Goal: Task Accomplishment & Management: Complete application form

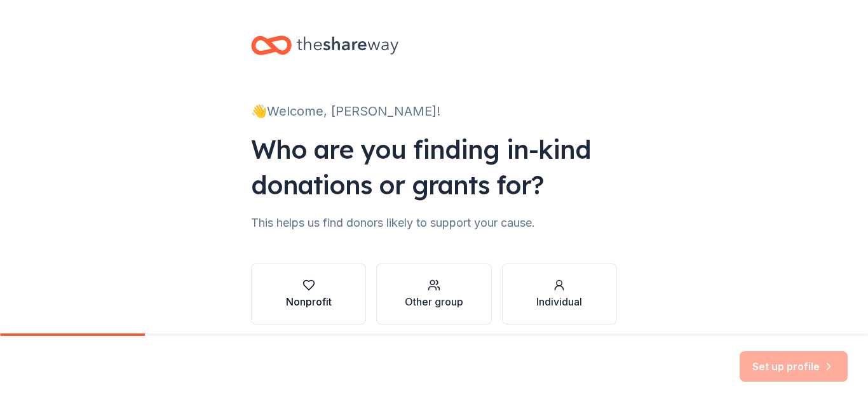
click at [301, 303] on div "Nonprofit" at bounding box center [309, 301] width 46 height 15
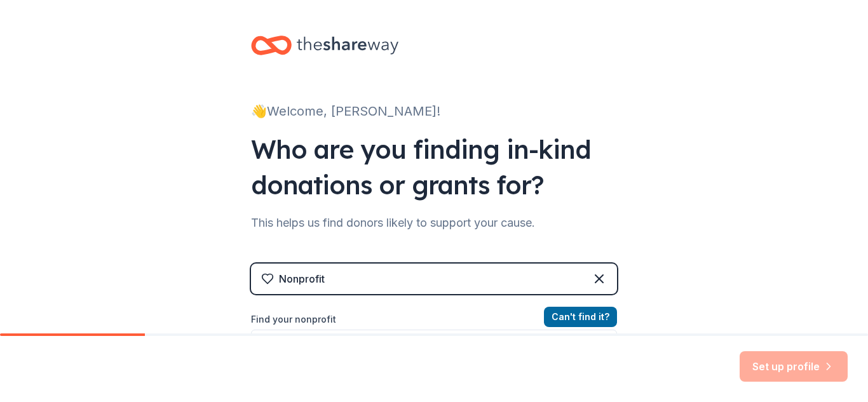
click at [647, 271] on div "👋 Welcome, [PERSON_NAME]! Who are you finding in-kind donations or grants for? …" at bounding box center [434, 272] width 868 height 544
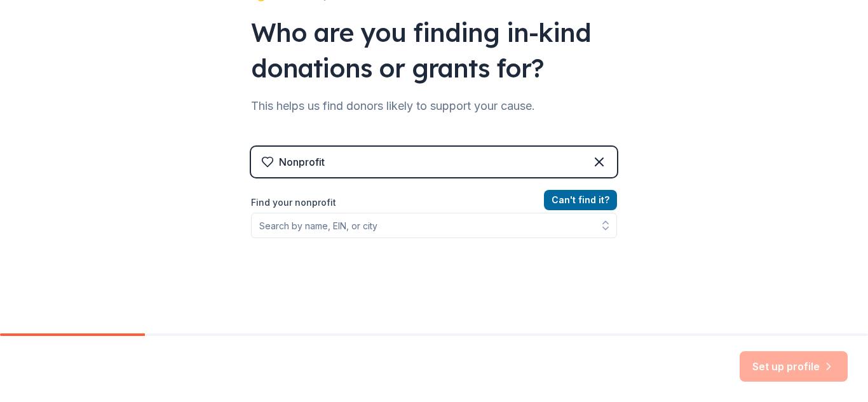
scroll to position [203, 0]
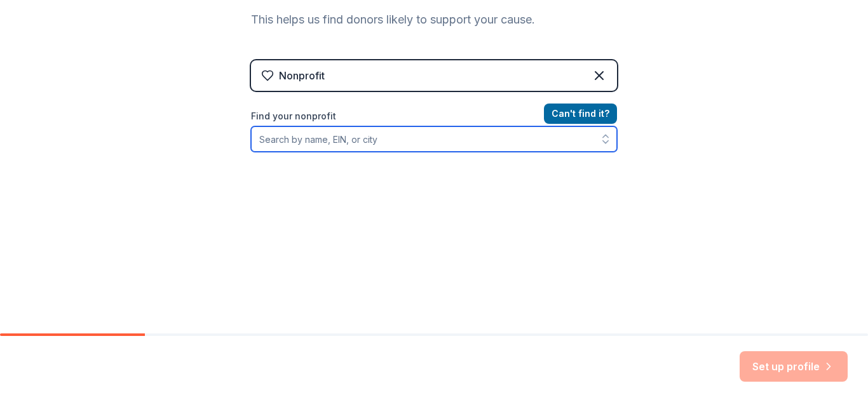
click at [336, 144] on input "Find your nonprofit" at bounding box center [434, 139] width 366 height 25
type input "monsignor [PERSON_NAME]"
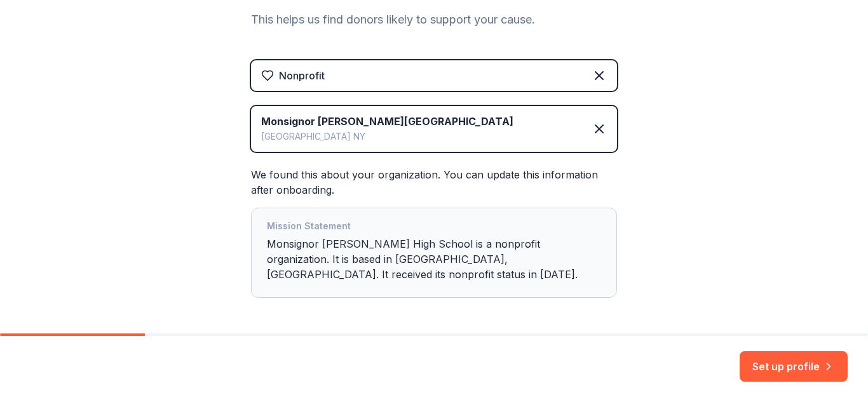
click at [685, 307] on div "👋 Welcome, [PERSON_NAME]! Who are you finding in-kind donations or grants for? …" at bounding box center [434, 91] width 868 height 588
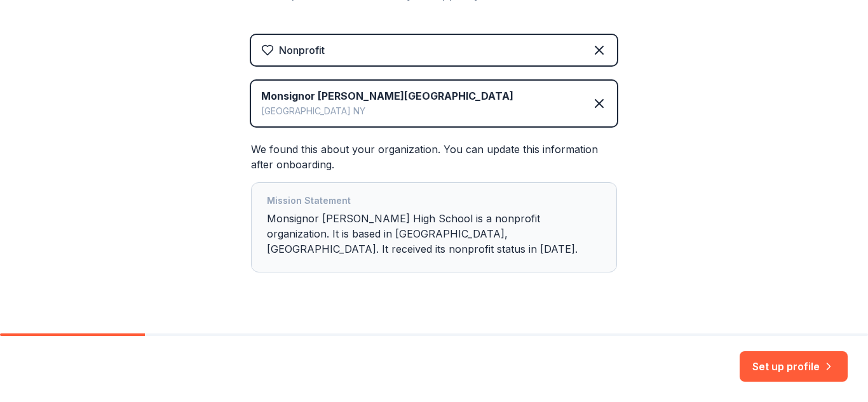
scroll to position [239, 0]
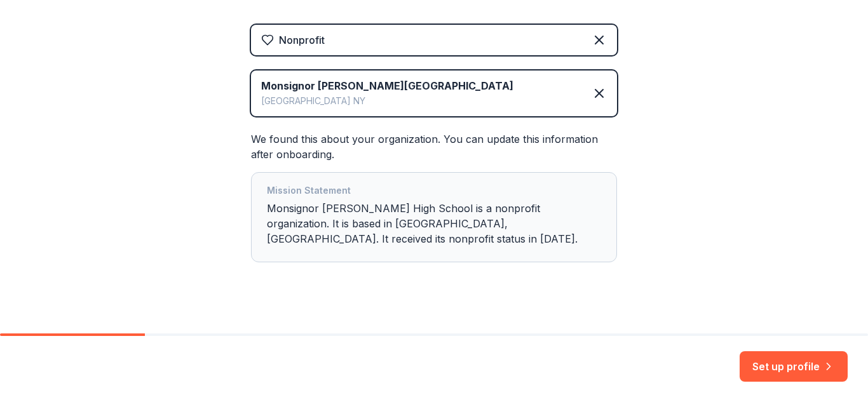
click at [589, 228] on div "Mission Statement Monsignor [PERSON_NAME] High School is a nonprofit organizati…" at bounding box center [434, 217] width 334 height 69
click at [764, 362] on button "Set up profile" at bounding box center [794, 367] width 108 height 31
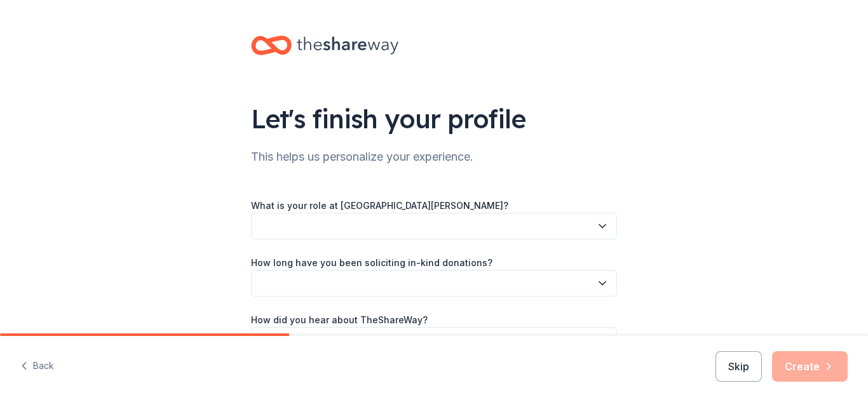
click at [530, 226] on button "button" at bounding box center [434, 226] width 366 height 27
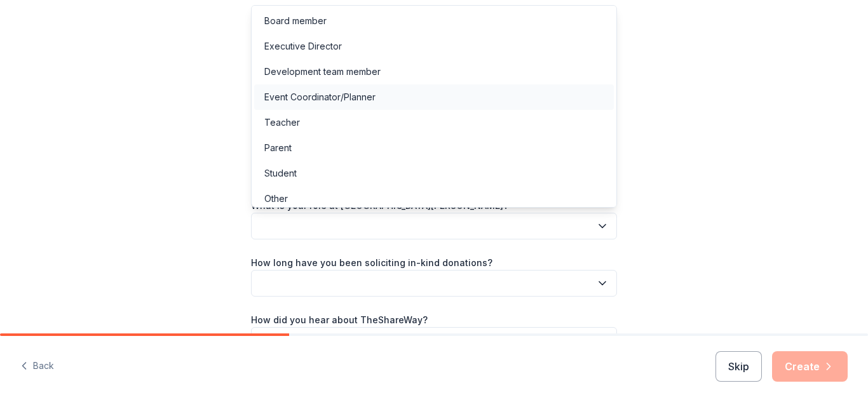
click at [302, 90] on div "Event Coordinator/Planner" at bounding box center [319, 97] width 111 height 15
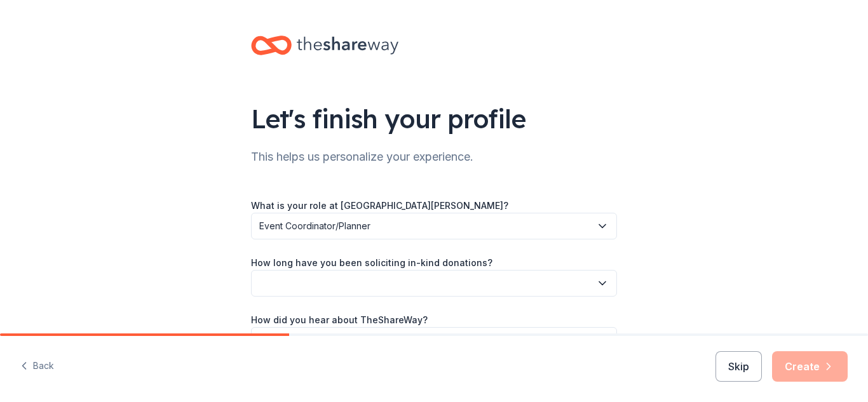
click at [411, 287] on button "button" at bounding box center [434, 283] width 366 height 27
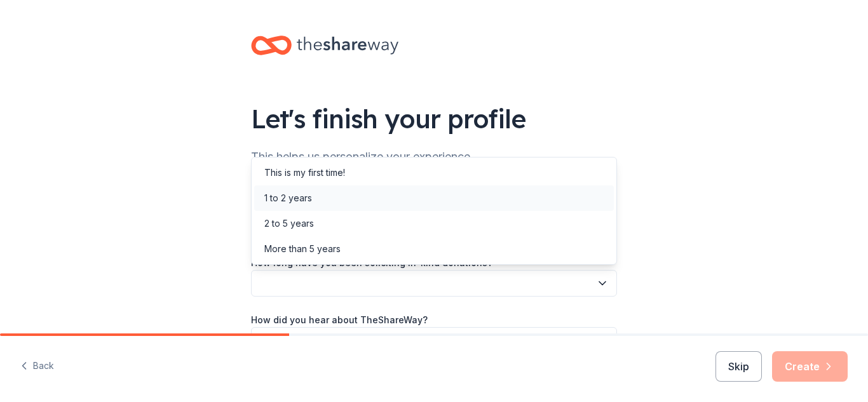
click at [296, 203] on div "1 to 2 years" at bounding box center [288, 198] width 48 height 15
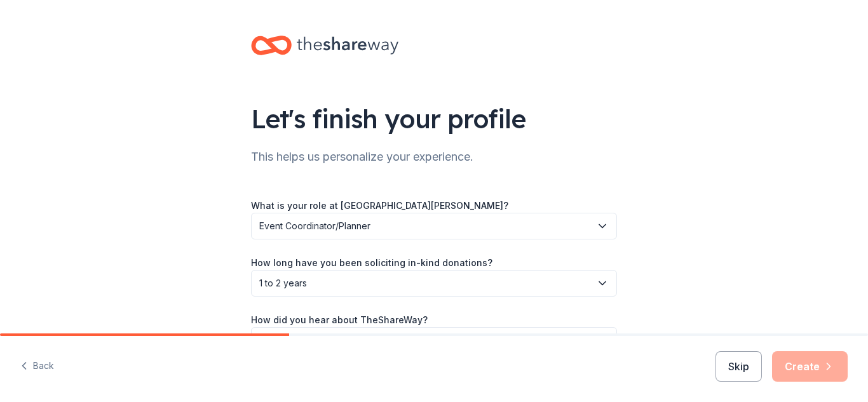
click at [751, 256] on div "Let's finish your profile This helps us personalize your experience. What is yo…" at bounding box center [434, 207] width 868 height 415
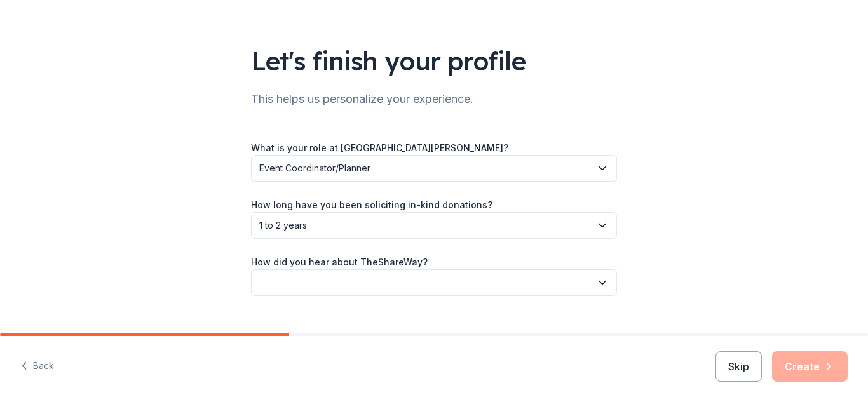
scroll to position [81, 0]
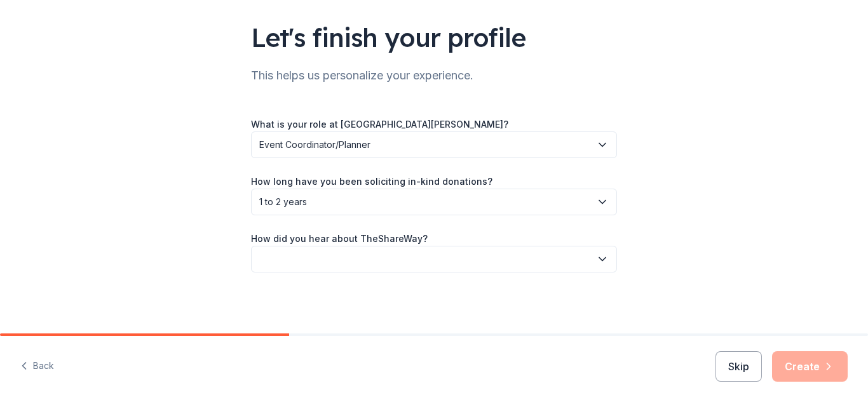
click at [406, 265] on button "button" at bounding box center [434, 259] width 366 height 27
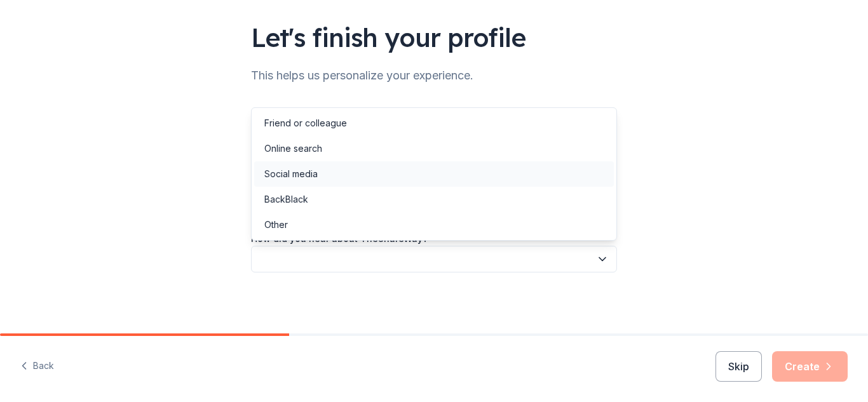
click at [302, 174] on div "Social media" at bounding box center [290, 174] width 53 height 15
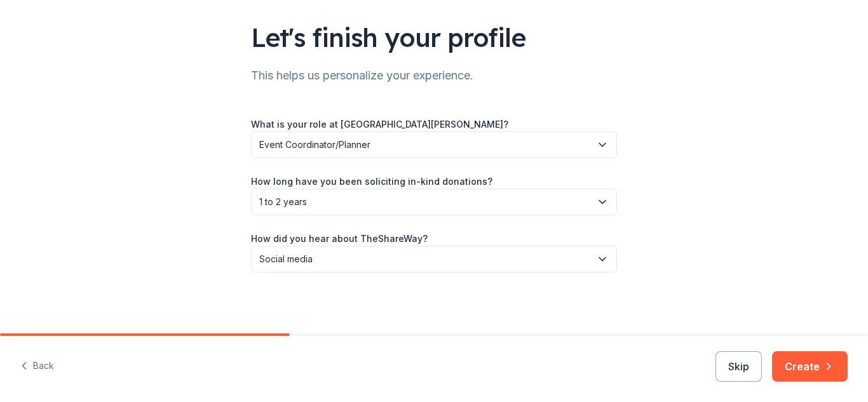
click at [495, 201] on span "1 to 2 years" at bounding box center [425, 202] width 332 height 15
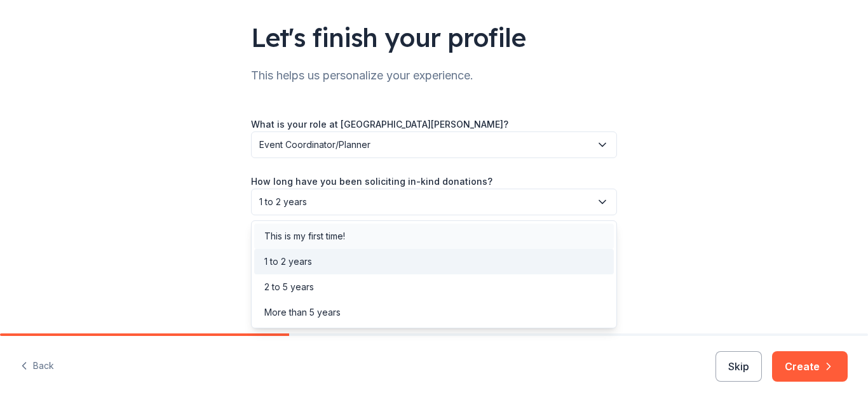
click at [441, 238] on div "This is my first time!" at bounding box center [434, 236] width 360 height 25
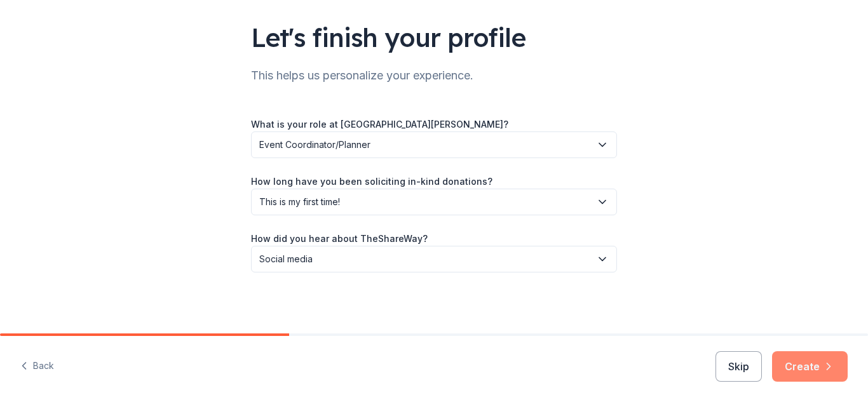
click at [798, 371] on button "Create" at bounding box center [810, 367] width 76 height 31
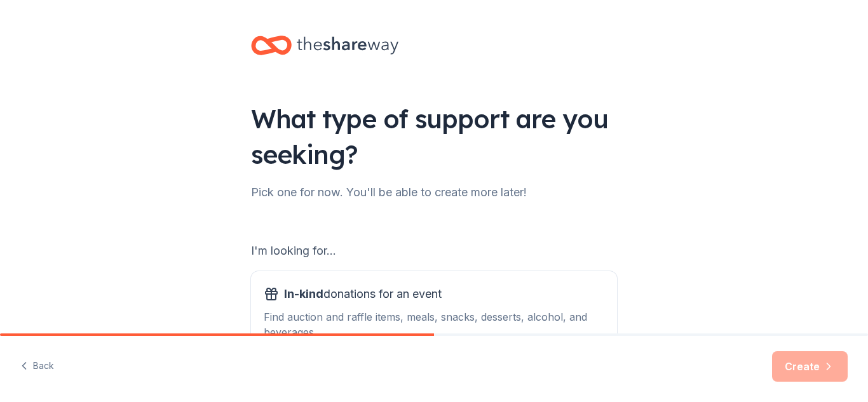
click at [756, 256] on div "What type of support are you seeking? Pick one for now. You'll be able to creat…" at bounding box center [434, 256] width 868 height 513
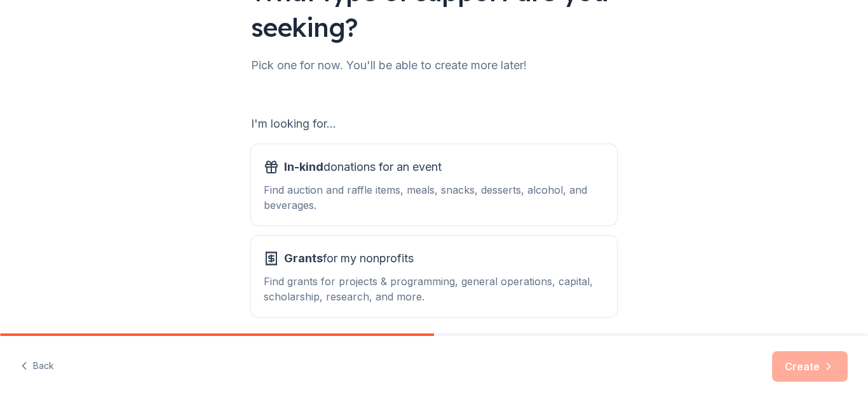
scroll to position [153, 0]
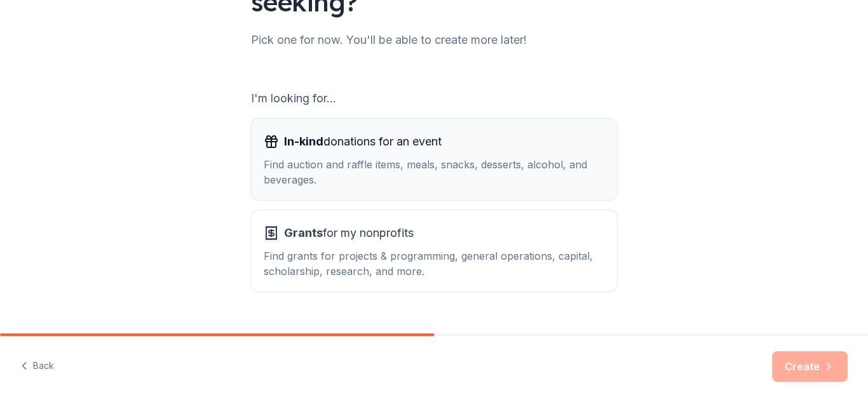
click at [481, 194] on button "In-kind donations for an event Find auction and raffle items, meals, snacks, de…" at bounding box center [434, 159] width 366 height 81
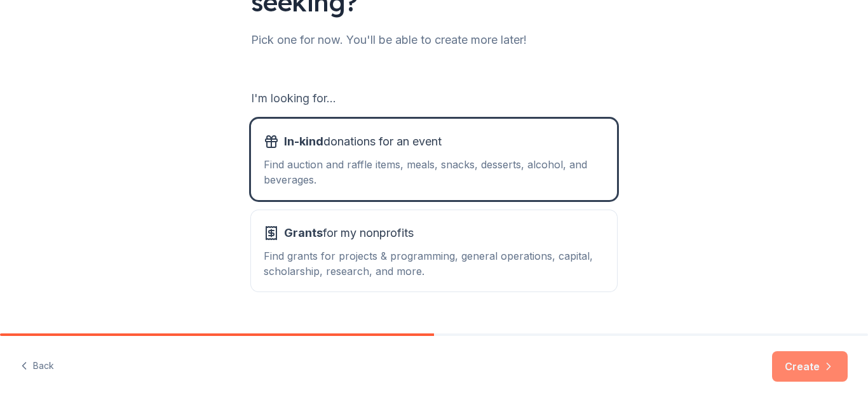
click at [797, 372] on button "Create" at bounding box center [810, 367] width 76 height 31
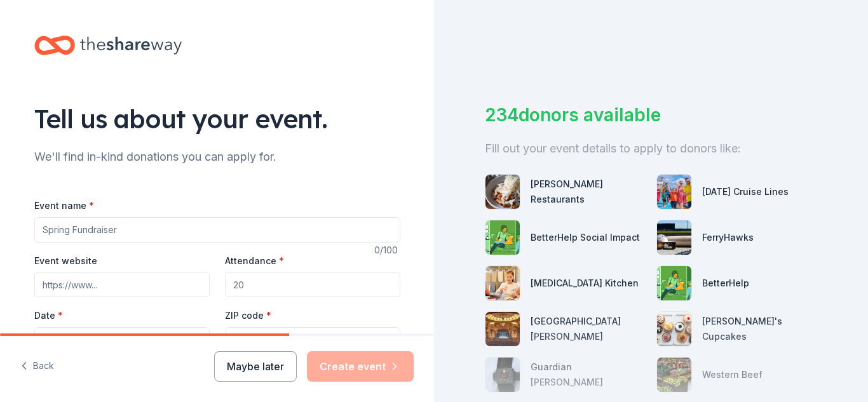
click at [385, 223] on input "Event name *" at bounding box center [217, 229] width 366 height 25
type input "Holiday Fair"
click at [182, 285] on input "Event website" at bounding box center [121, 284] width 175 height 25
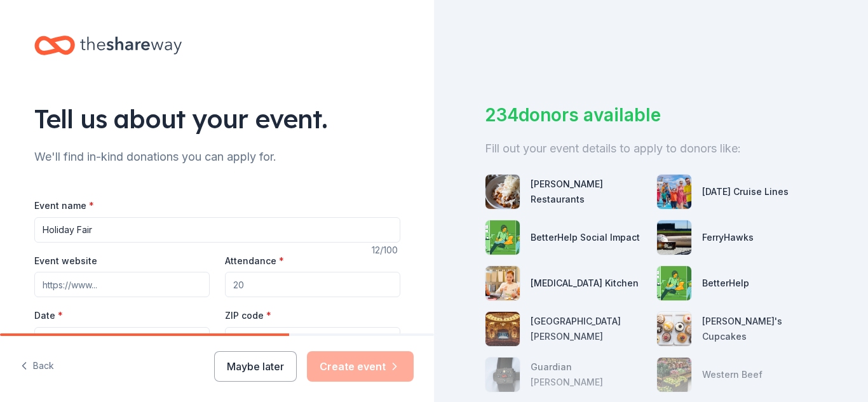
click at [92, 287] on input "Event website" at bounding box center [121, 284] width 175 height 25
type input "[URL][DOMAIN_NAME]"
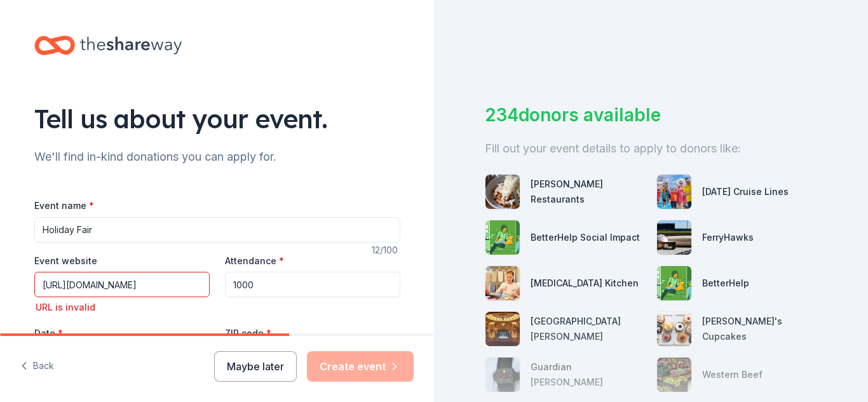
type input "1000"
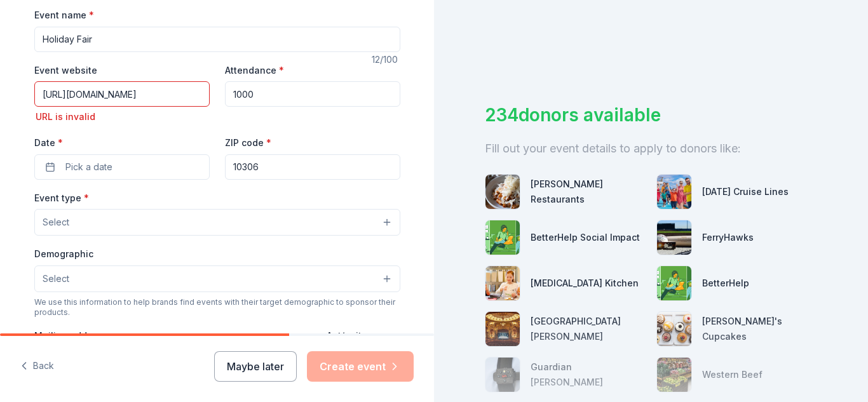
click at [75, 96] on input "[URL][DOMAIN_NAME]" at bounding box center [121, 93] width 175 height 25
type input "[URL][DOMAIN_NAME]"
click at [128, 161] on button "Pick a date" at bounding box center [121, 166] width 175 height 25
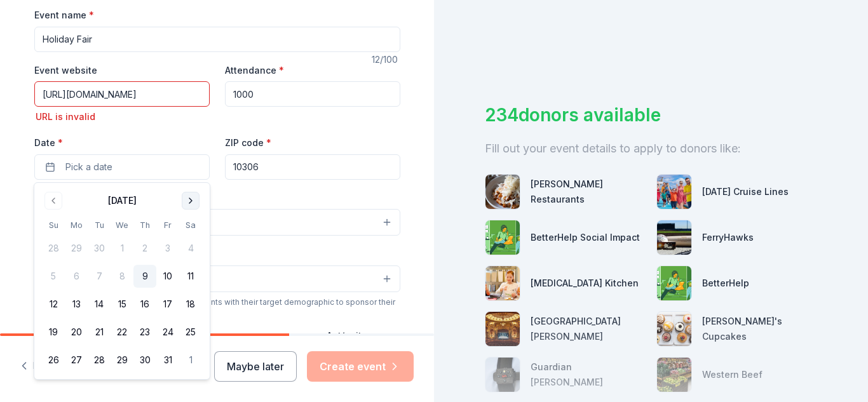
click at [196, 203] on button "Go to next month" at bounding box center [191, 201] width 18 height 18
click at [51, 279] on button "7" at bounding box center [53, 276] width 23 height 23
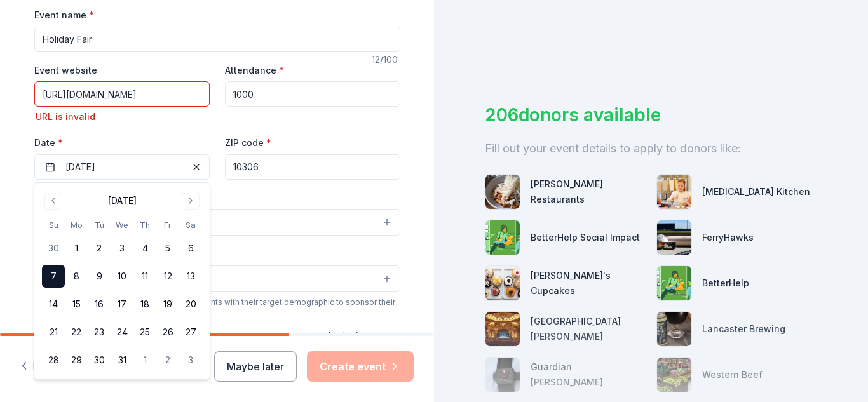
click at [336, 196] on div "Event type * Select" at bounding box center [217, 213] width 366 height 46
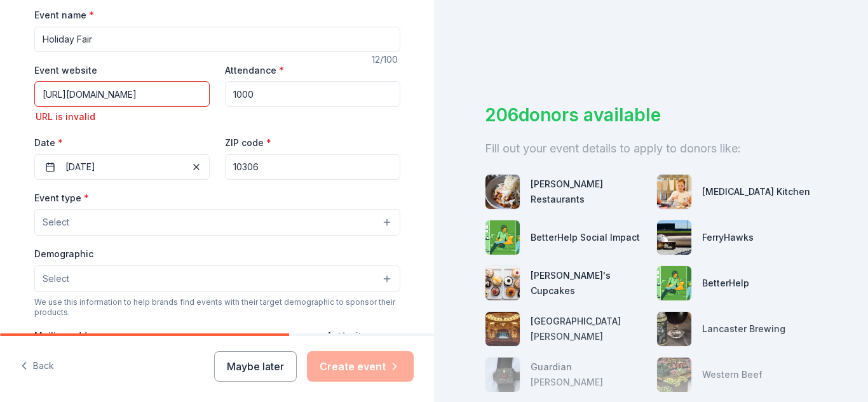
click at [236, 224] on button "Select" at bounding box center [217, 222] width 366 height 27
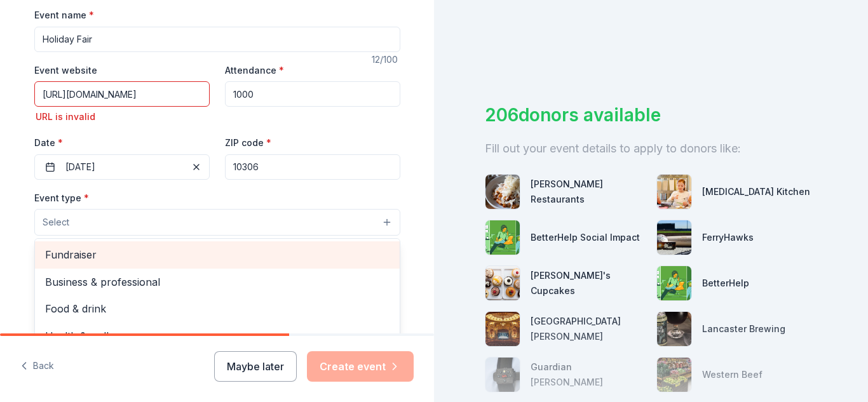
click at [198, 252] on span "Fundraiser" at bounding box center [217, 255] width 345 height 17
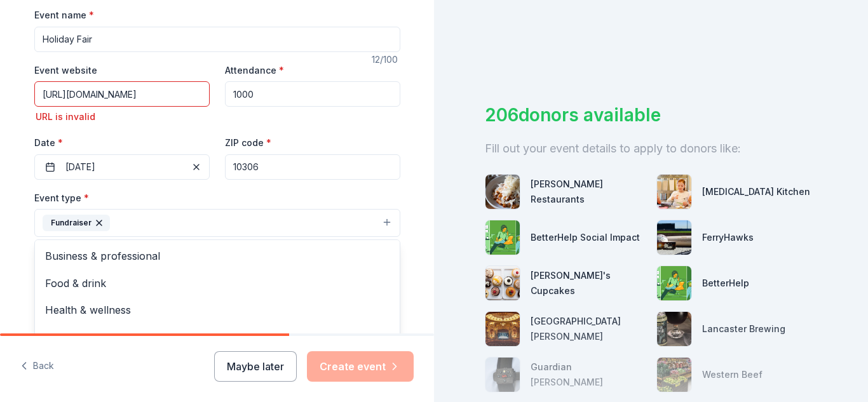
click at [415, 253] on div "Tell us about your event. We'll find in-kind donations you can apply for. Event…" at bounding box center [217, 241] width 407 height 865
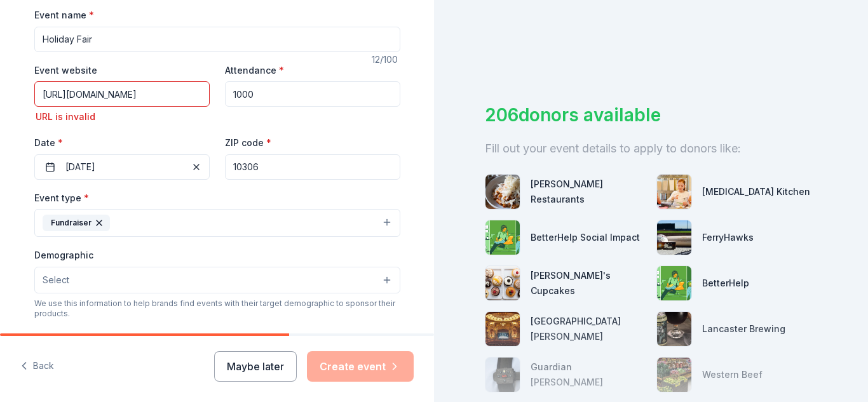
click at [369, 280] on button "Select" at bounding box center [217, 280] width 366 height 27
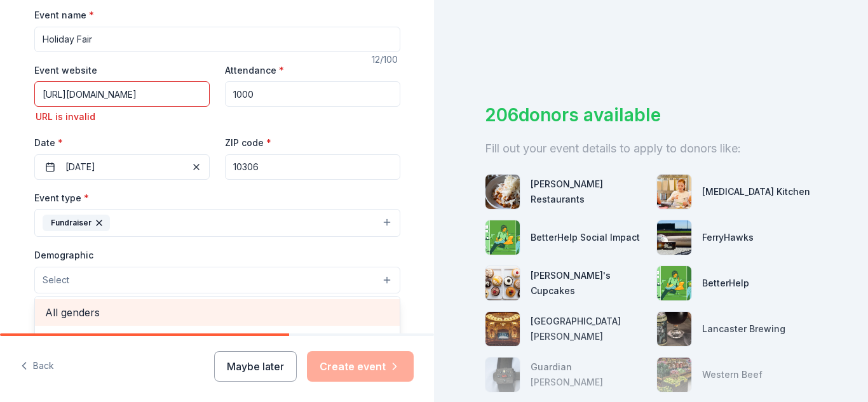
click at [339, 308] on span "All genders" at bounding box center [217, 313] width 345 height 17
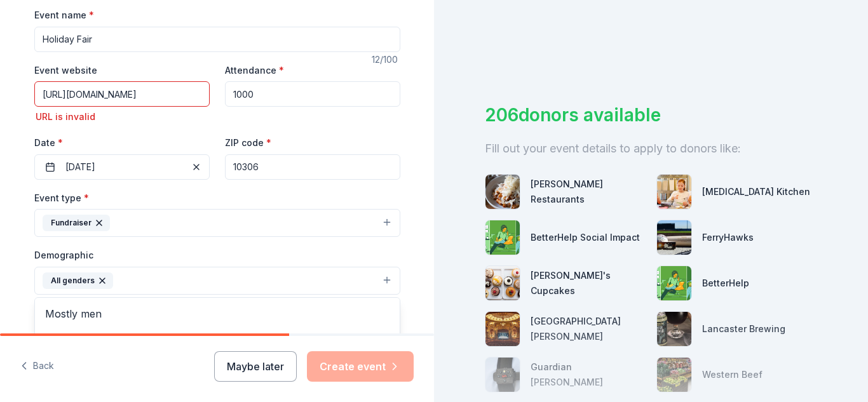
click at [423, 266] on div "Tell us about your event. We'll find in-kind donations you can apply for. Event…" at bounding box center [217, 242] width 434 height 867
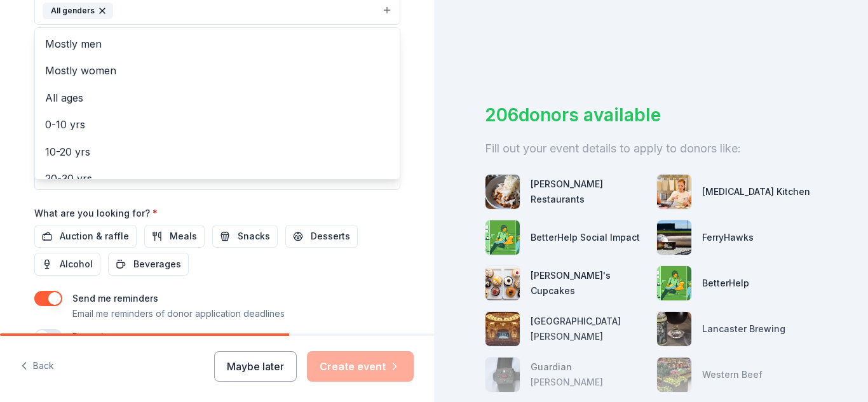
scroll to position [467, 0]
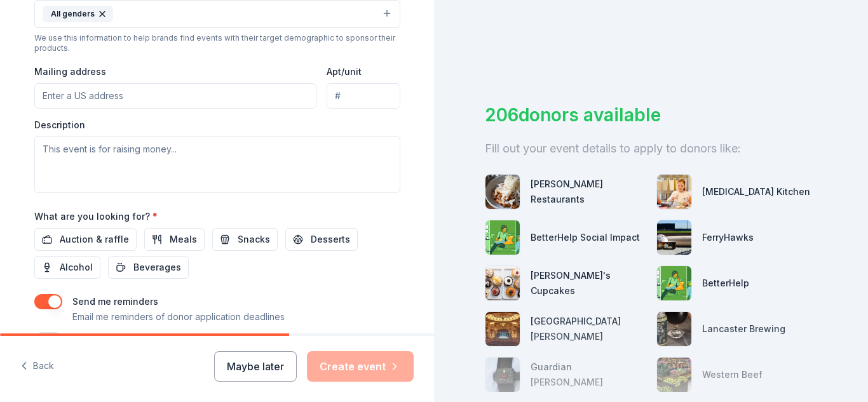
click at [245, 103] on input "Mailing address" at bounding box center [175, 95] width 283 height 25
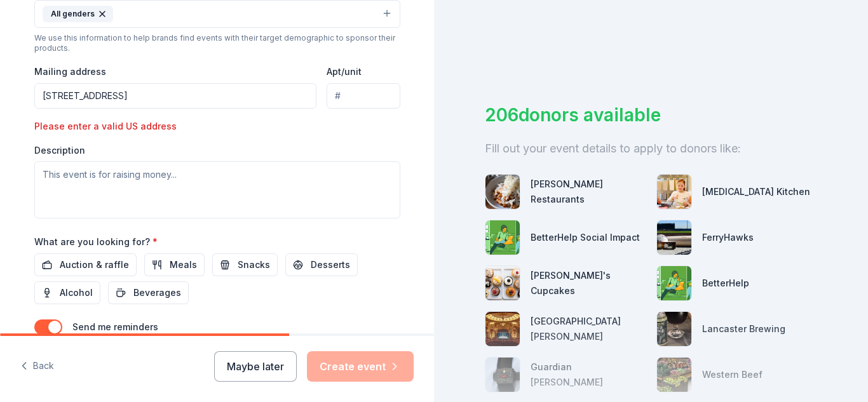
click at [182, 98] on input "[STREET_ADDRESS]" at bounding box center [175, 95] width 283 height 25
click at [151, 97] on input "[STREET_ADDRESS]" at bounding box center [175, 95] width 283 height 25
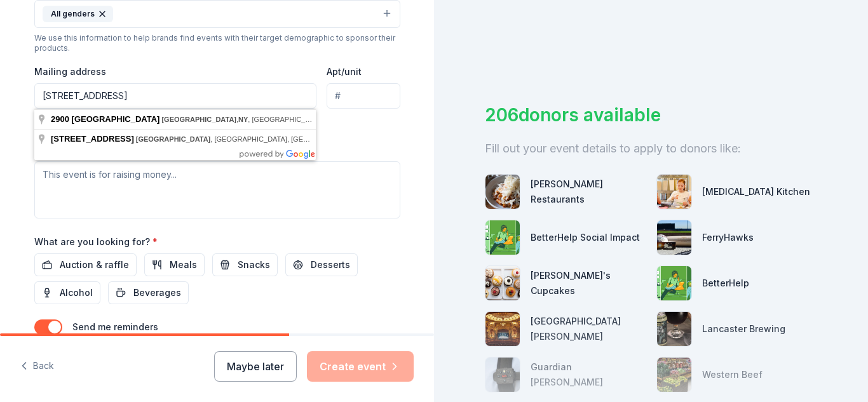
type input "[STREET_ADDRESS]"
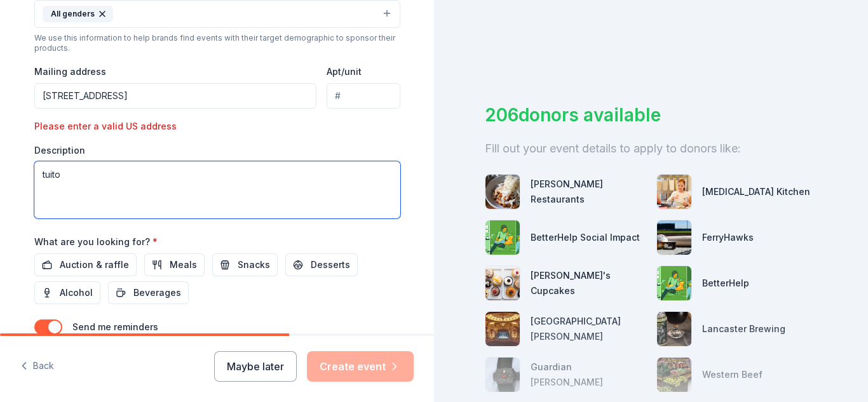
type textarea "tuiton"
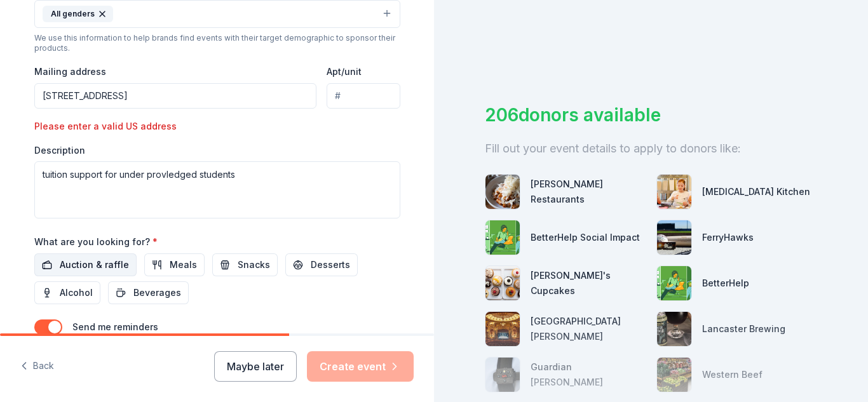
click at [114, 268] on span "Auction & raffle" at bounding box center [94, 264] width 69 height 15
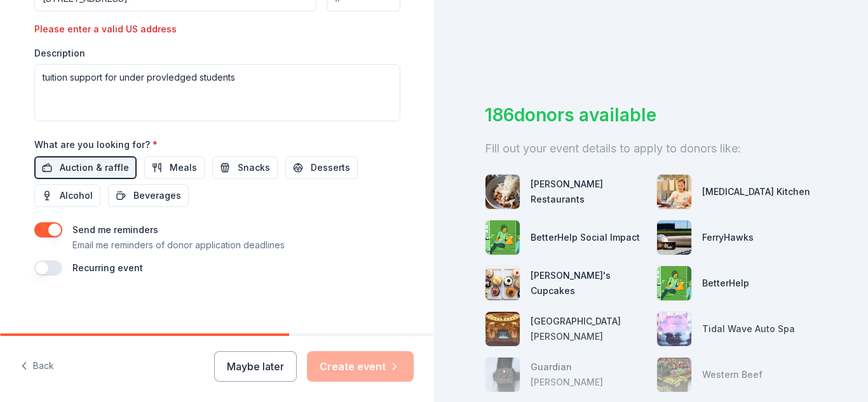
scroll to position [558, 0]
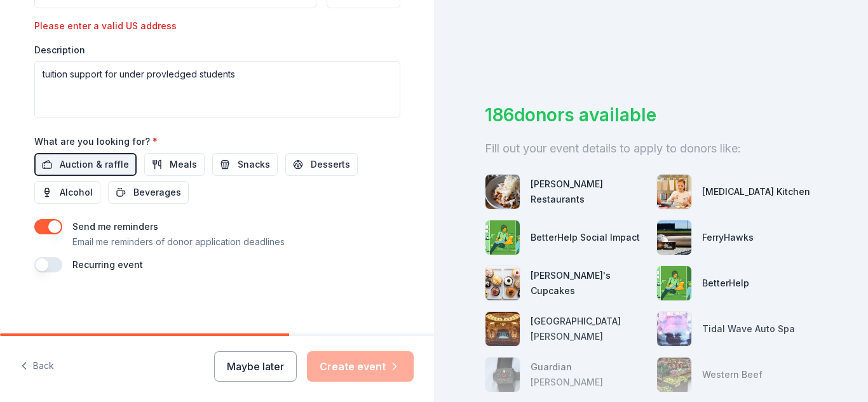
click at [42, 228] on button "button" at bounding box center [48, 226] width 28 height 15
click at [58, 266] on button "button" at bounding box center [48, 264] width 28 height 15
click at [322, 281] on div "Recurring event This is a recurring event. The next event is in:" at bounding box center [217, 272] width 366 height 31
click at [338, 228] on div "Send me reminders Email me reminders of donor application deadlines" at bounding box center [217, 234] width 366 height 31
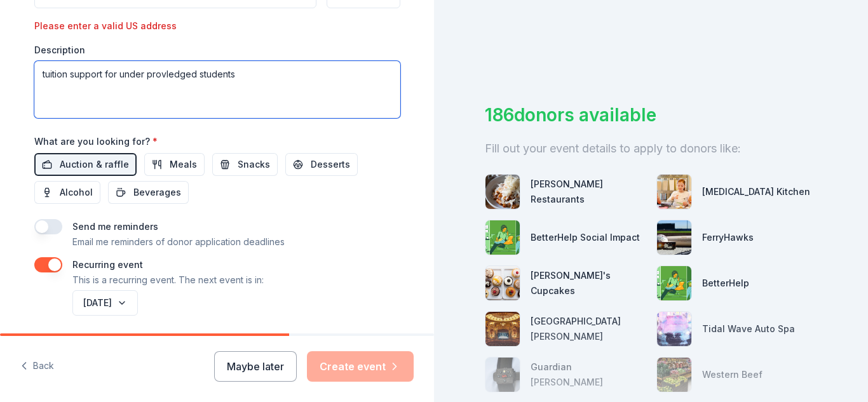
click at [174, 73] on textarea "tuition support for under provledged students" at bounding box center [217, 89] width 366 height 57
type textarea "tuition support for under privledged students"
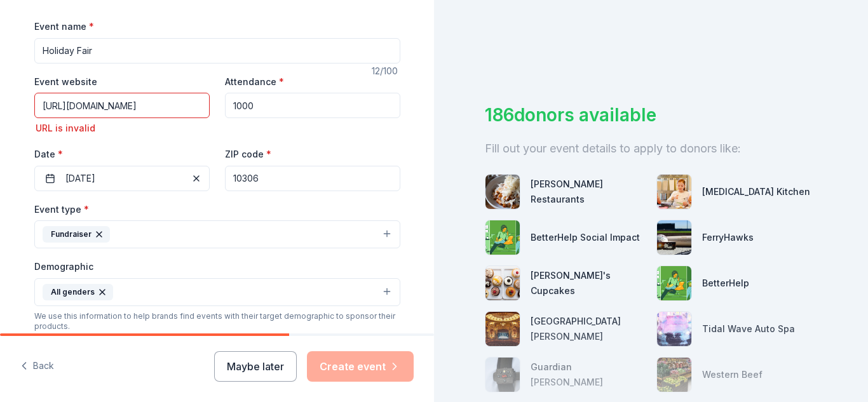
scroll to position [177, 0]
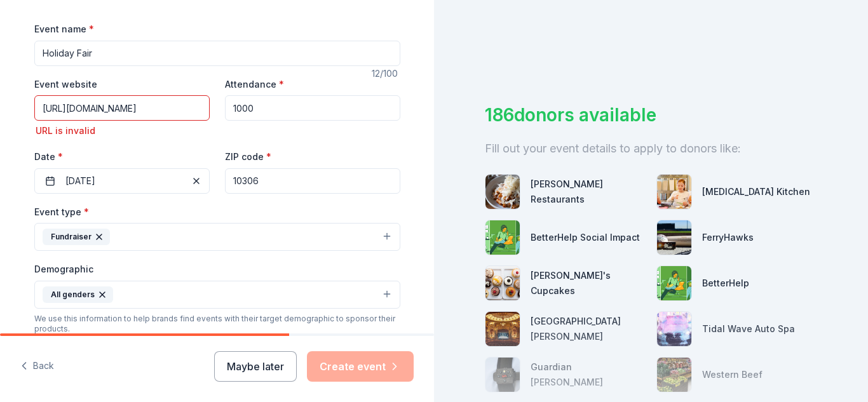
click at [180, 109] on input "[URL][DOMAIN_NAME]" at bounding box center [121, 107] width 175 height 25
type input "h"
type input "[DOMAIN_NAME]"
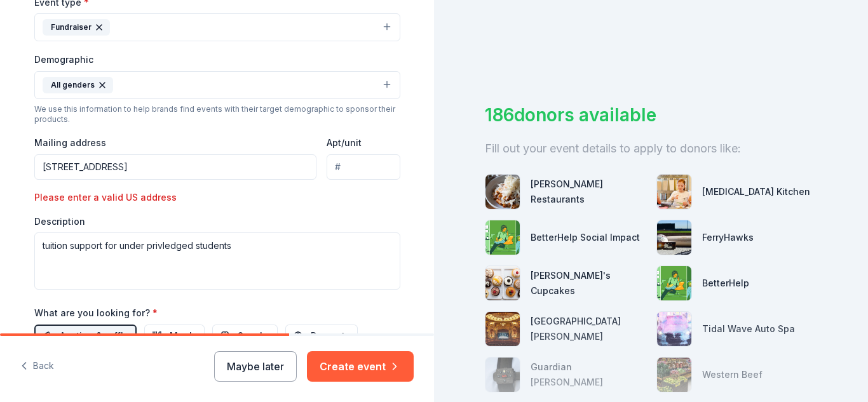
scroll to position [383, 0]
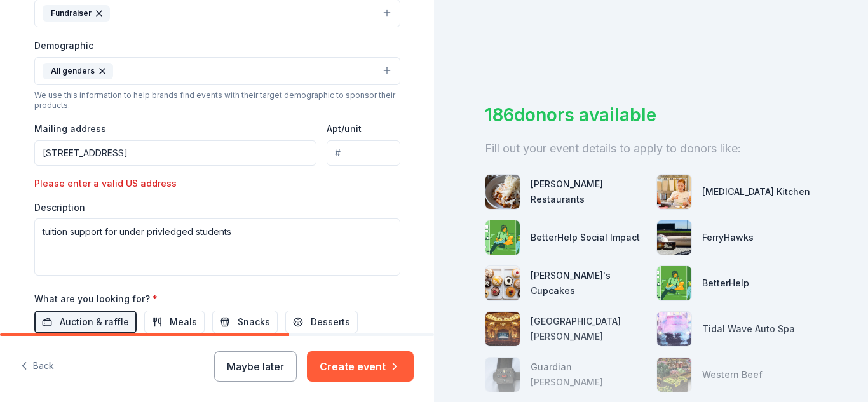
click at [209, 156] on input "[STREET_ADDRESS]" at bounding box center [175, 152] width 283 height 25
click at [125, 153] on input "[STREET_ADDRESS]" at bounding box center [175, 152] width 283 height 25
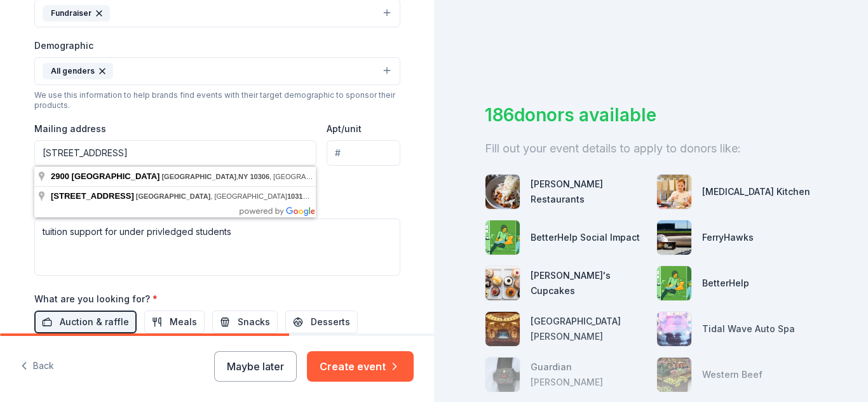
click at [181, 154] on input "[STREET_ADDRESS]" at bounding box center [175, 152] width 283 height 25
type input "[STREET_ADDRESS]"
click at [352, 199] on div "Event type * Fundraiser Demographic All genders We use this information to help…" at bounding box center [217, 128] width 366 height 296
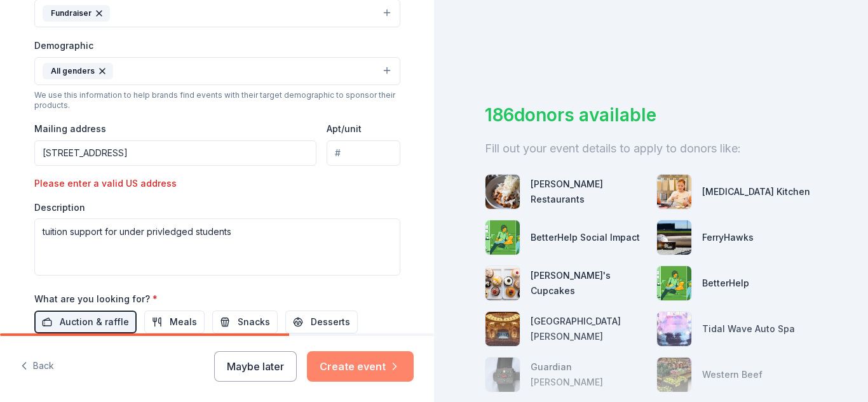
click at [393, 378] on button "Create event" at bounding box center [360, 367] width 107 height 31
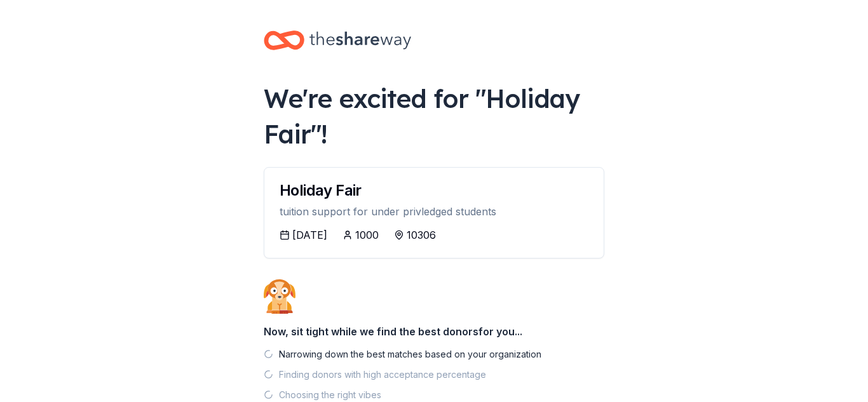
click at [632, 246] on body "[STREET_ADDRESS] [STREET_ADDRESS] We're excited for " Holiday Fair "! Holiday F…" at bounding box center [434, 201] width 868 height 402
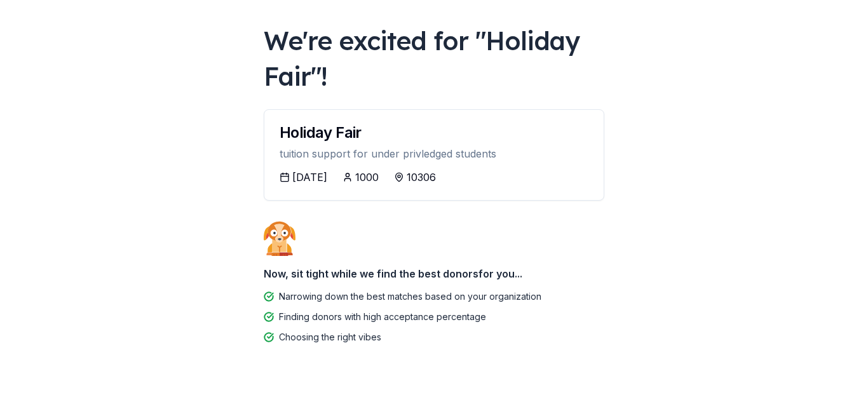
scroll to position [85, 0]
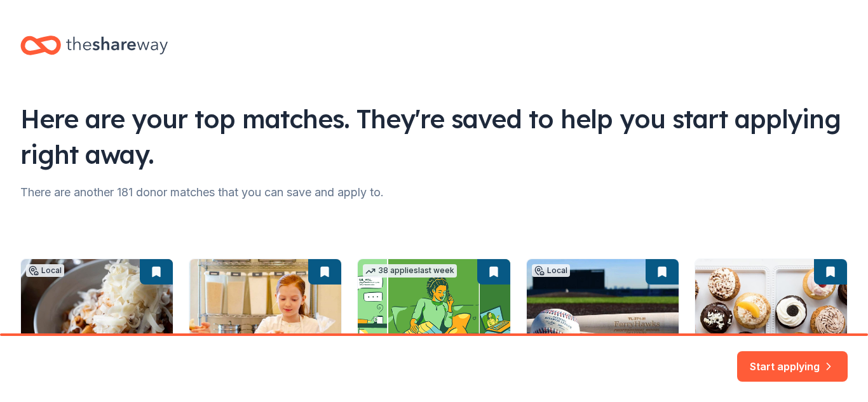
click at [723, 192] on div "There are another 181 donor matches that you can save and apply to." at bounding box center [434, 192] width 828 height 20
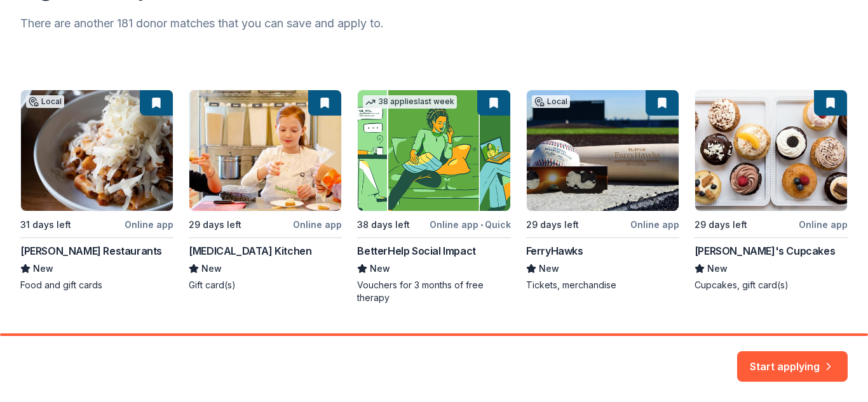
scroll to position [201, 0]
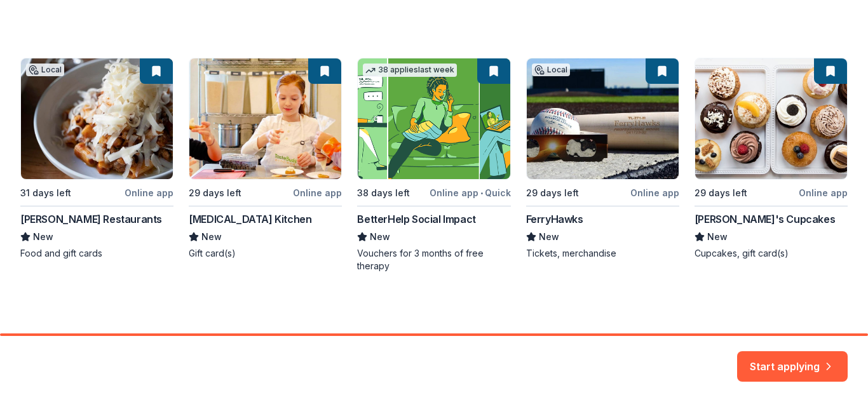
click at [615, 138] on div "Local 31 days left Online app [PERSON_NAME] Restaurants New Food and gift cards…" at bounding box center [434, 165] width 828 height 215
click at [774, 367] on button "Start applying" at bounding box center [792, 359] width 111 height 31
click at [801, 364] on div "Start applying" at bounding box center [792, 367] width 111 height 31
click at [583, 144] on div "Local 31 days left Online app [PERSON_NAME] Restaurants New Food and gift cards…" at bounding box center [434, 165] width 828 height 215
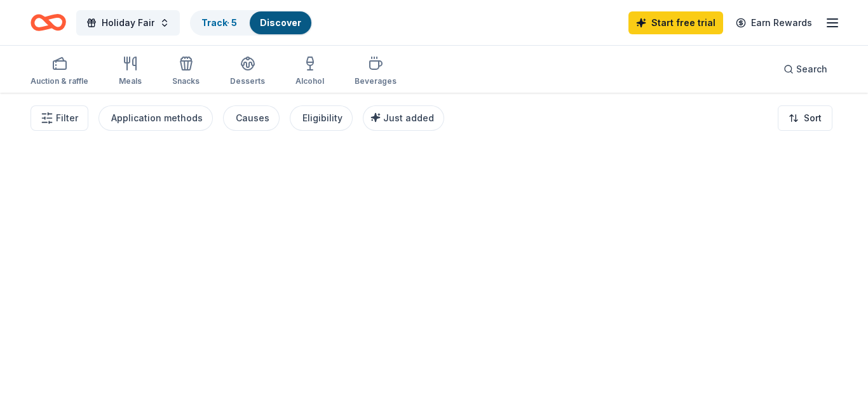
click at [851, 228] on div at bounding box center [434, 248] width 868 height 310
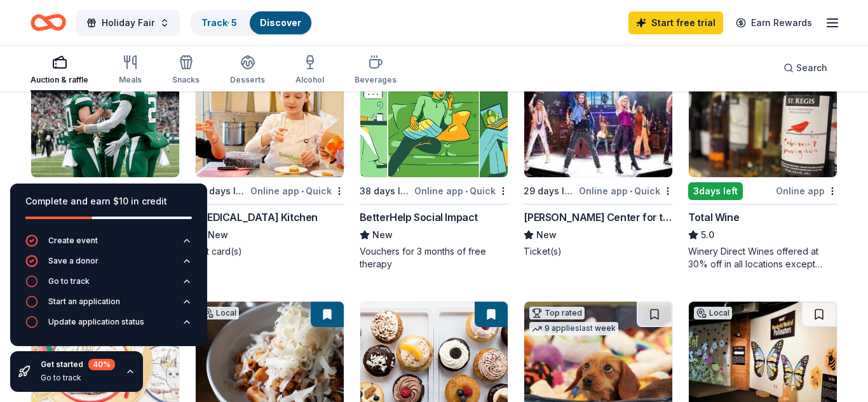
scroll to position [153, 0]
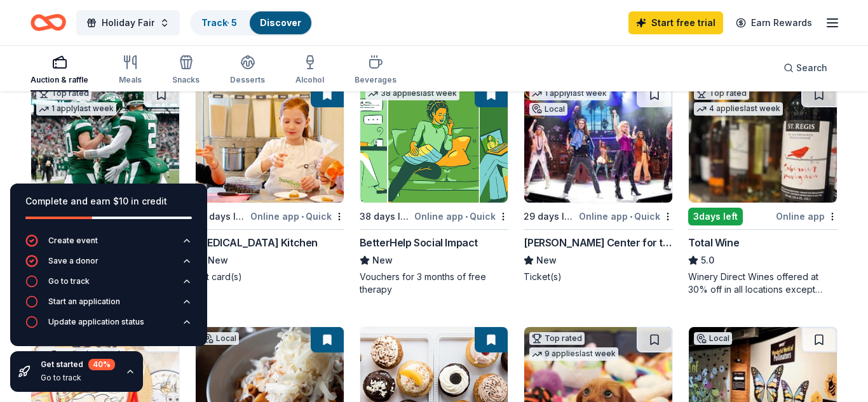
click at [148, 137] on img at bounding box center [105, 142] width 148 height 121
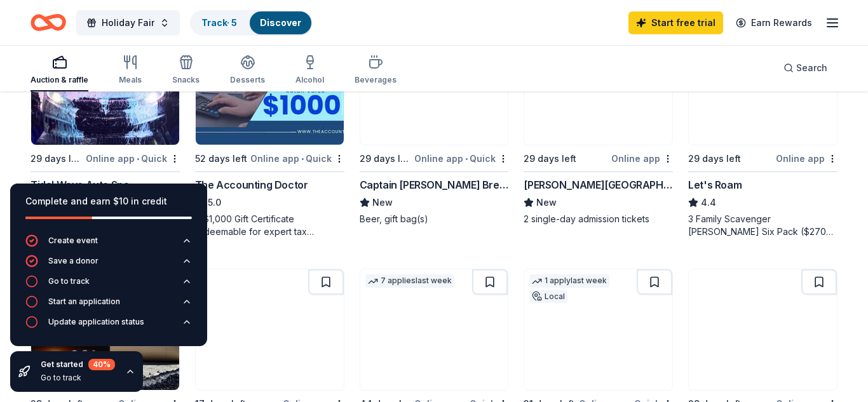
scroll to position [699, 0]
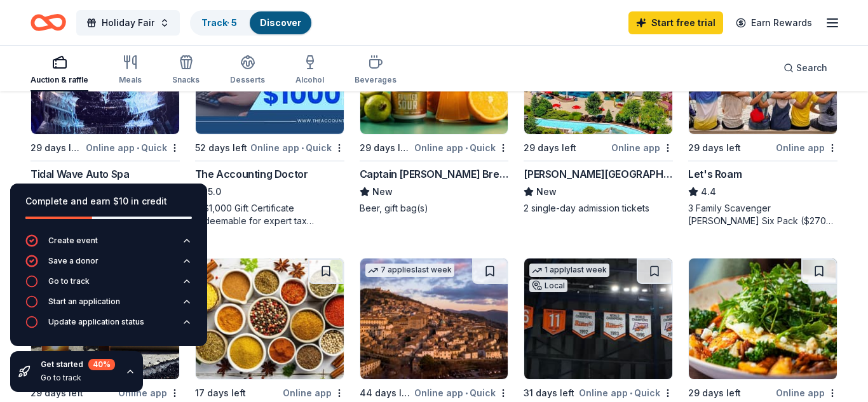
click at [602, 127] on img at bounding box center [598, 73] width 148 height 121
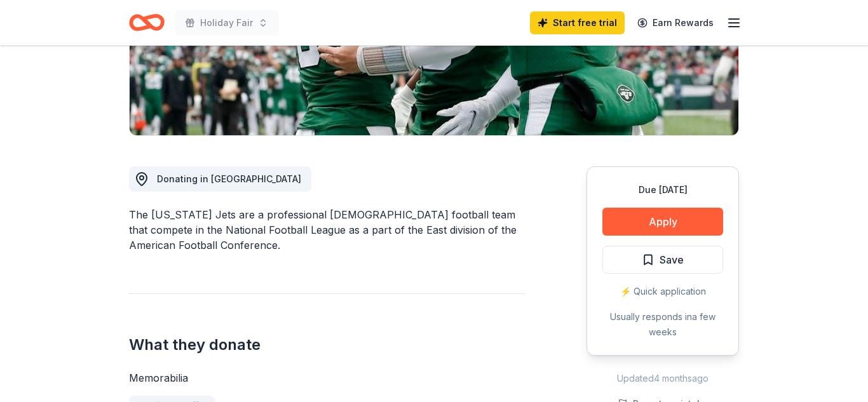
scroll to position [331, 0]
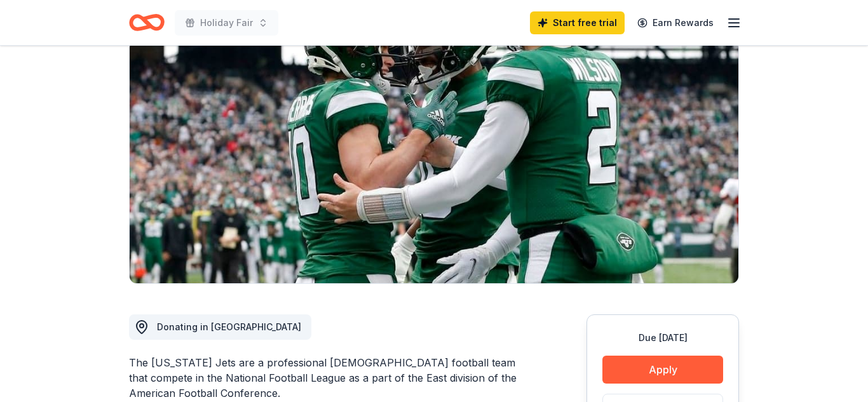
scroll to position [76, 0]
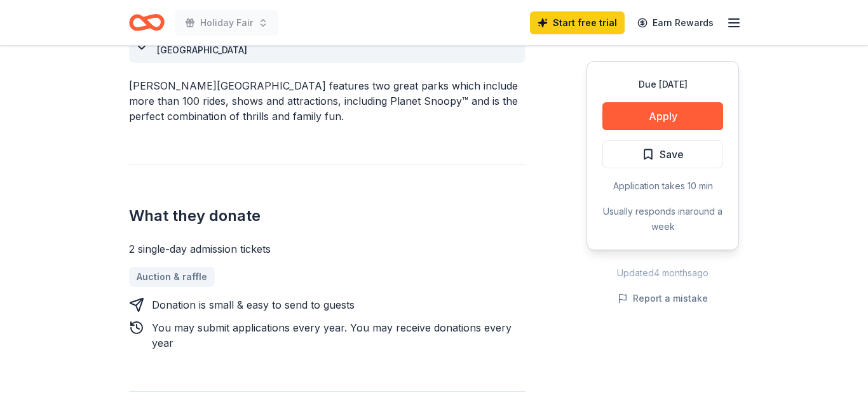
scroll to position [407, 0]
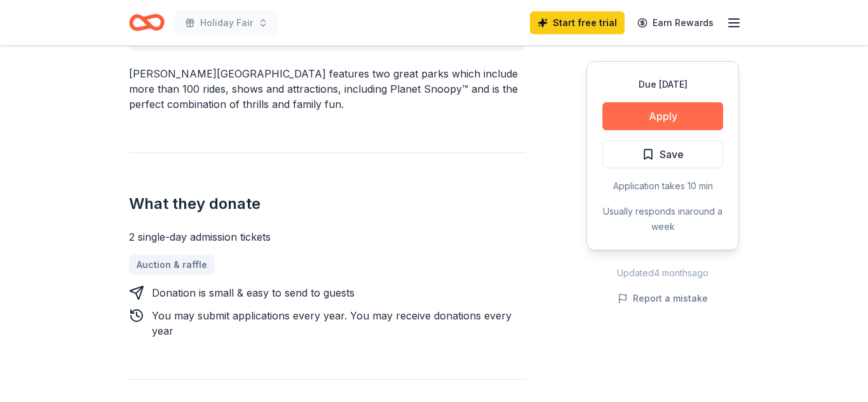
click at [686, 114] on button "Apply" at bounding box center [663, 116] width 121 height 28
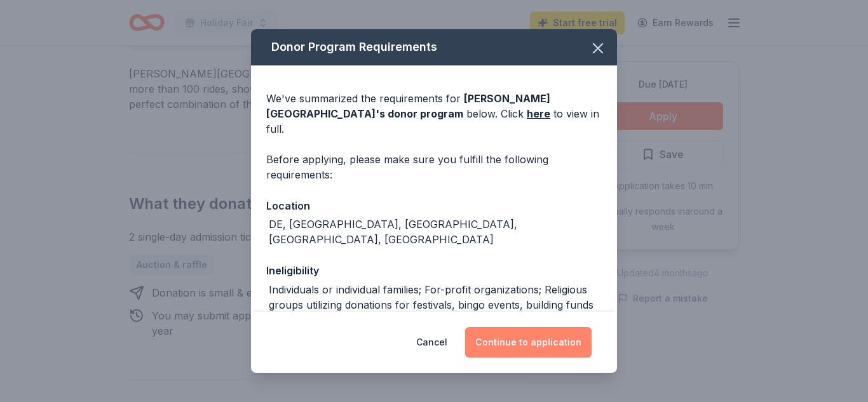
click at [547, 340] on button "Continue to application" at bounding box center [528, 342] width 127 height 31
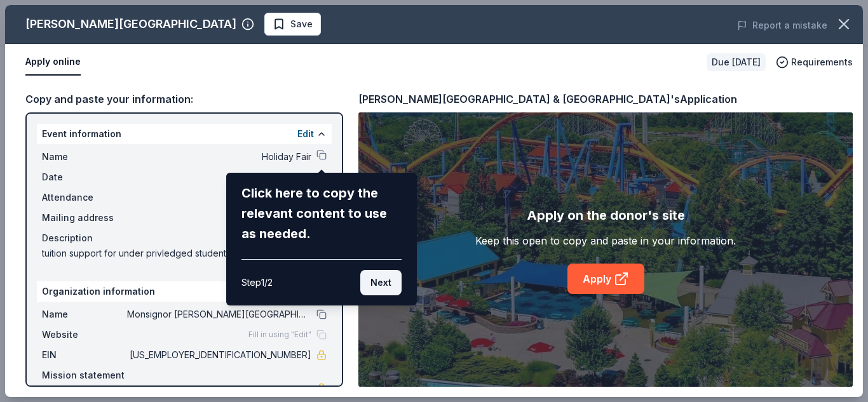
click at [379, 286] on button "Next" at bounding box center [380, 282] width 41 height 25
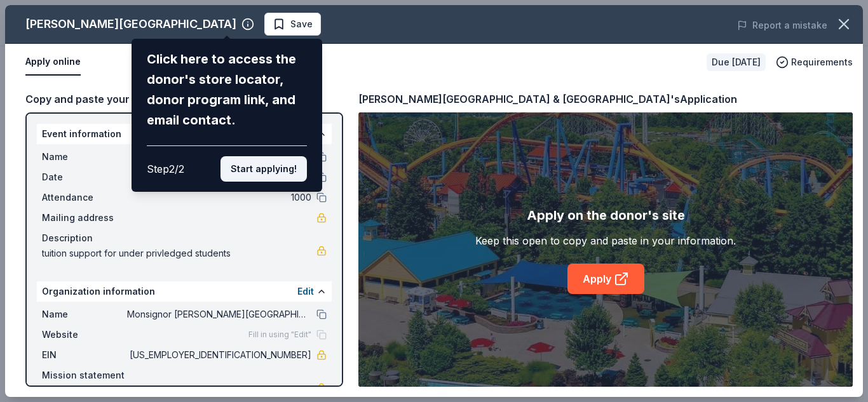
click at [280, 165] on button "Start applying!" at bounding box center [264, 168] width 86 height 25
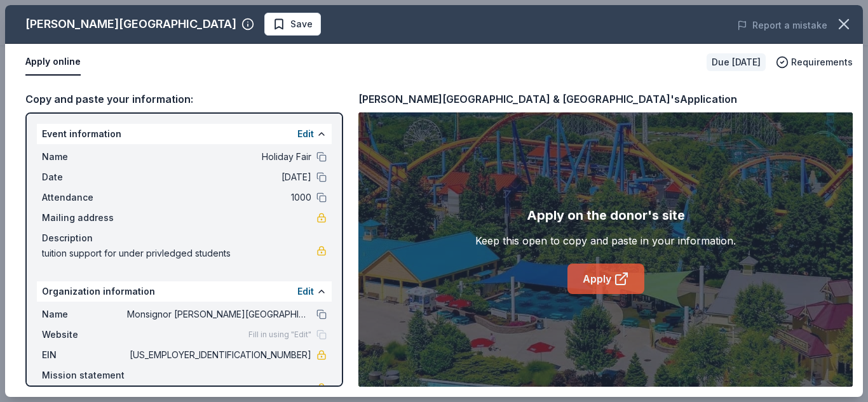
click at [605, 278] on link "Apply" at bounding box center [606, 279] width 77 height 31
